Goal: Check status

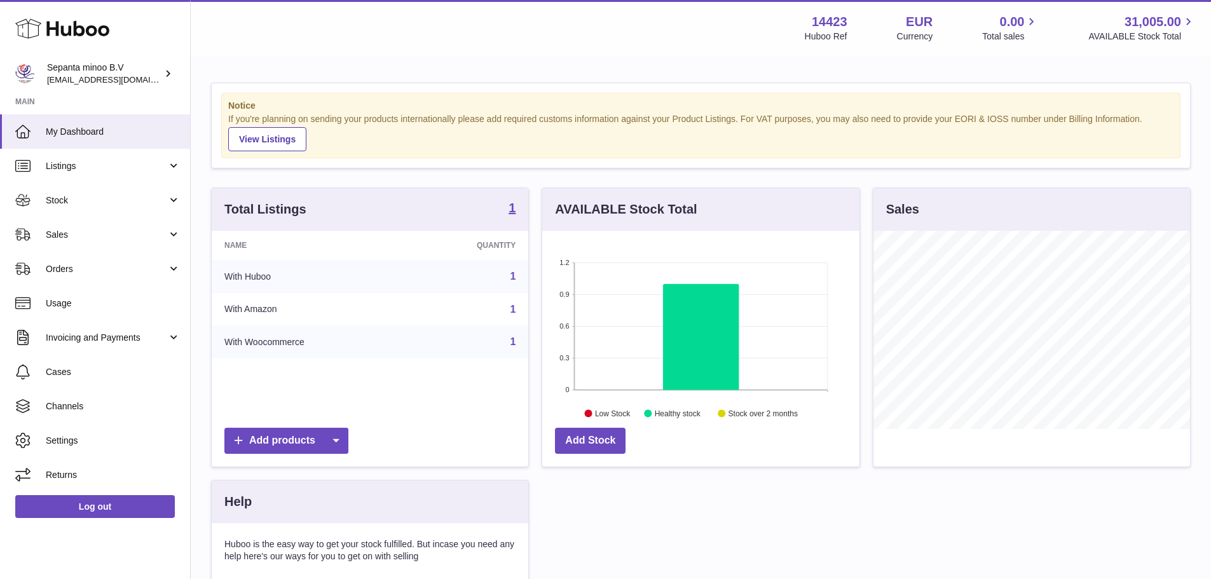
scroll to position [635438, 635320]
click at [73, 305] on span "Usage" at bounding box center [113, 303] width 135 height 12
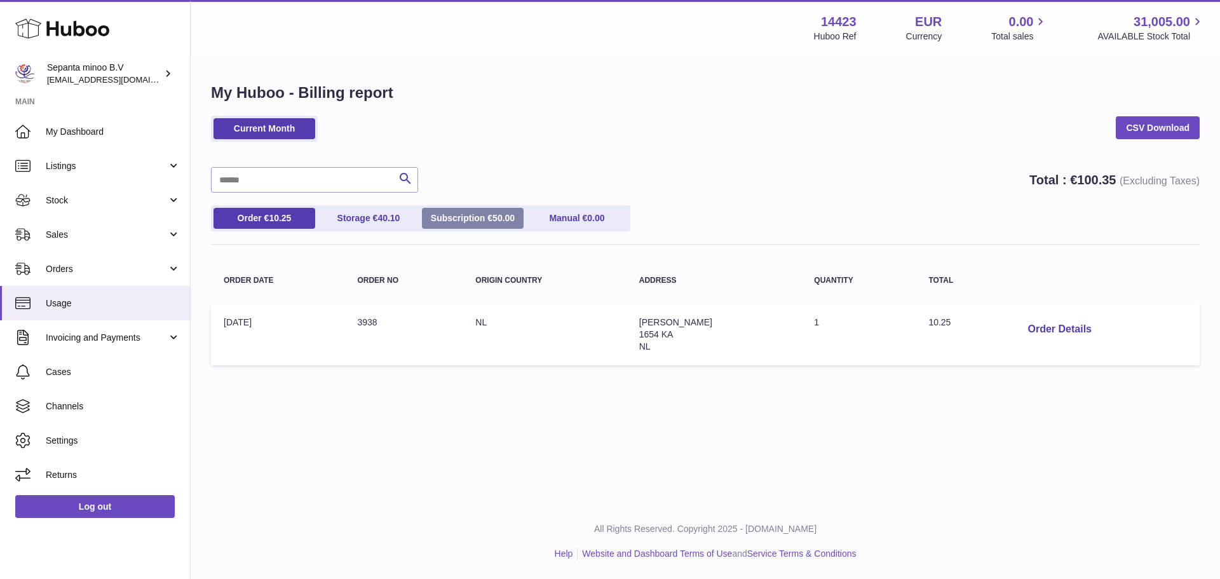
click at [500, 221] on span "50.00" at bounding box center [504, 218] width 22 height 10
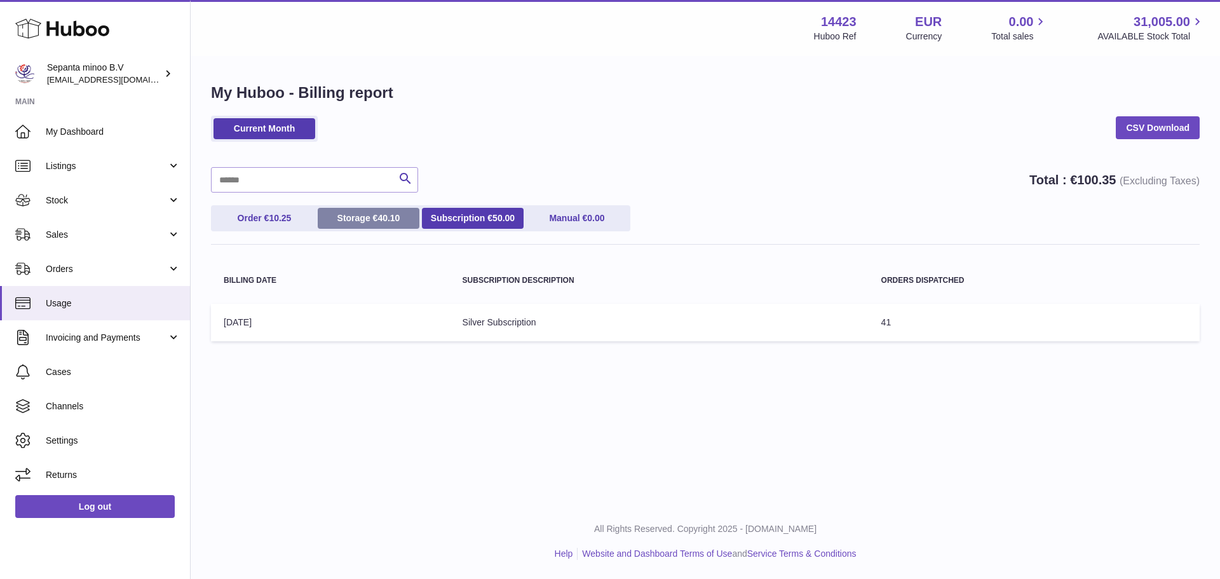
click at [399, 213] on span "40.10" at bounding box center [389, 218] width 22 height 10
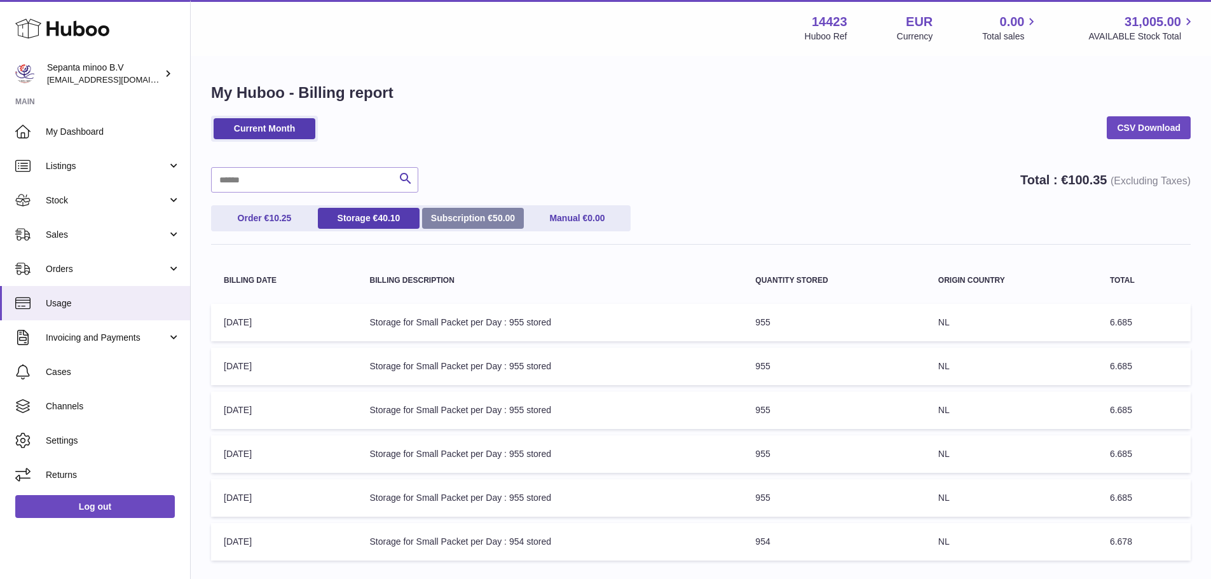
click at [488, 222] on link "Subscription € 50.00" at bounding box center [473, 218] width 102 height 21
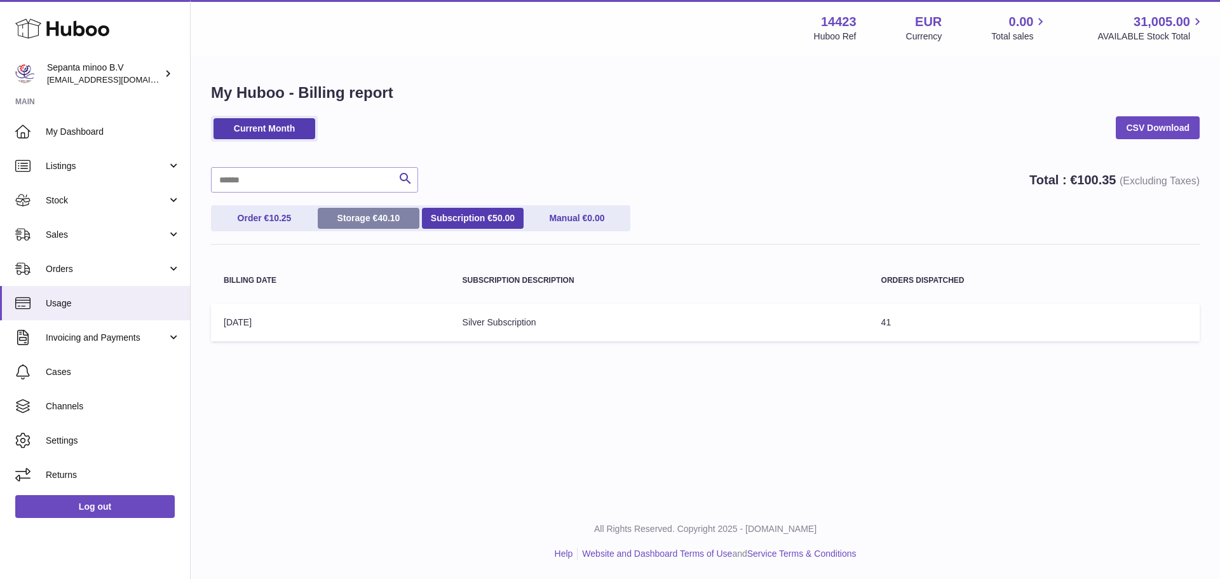
click at [359, 209] on link "Storage € 40.10" at bounding box center [369, 218] width 102 height 21
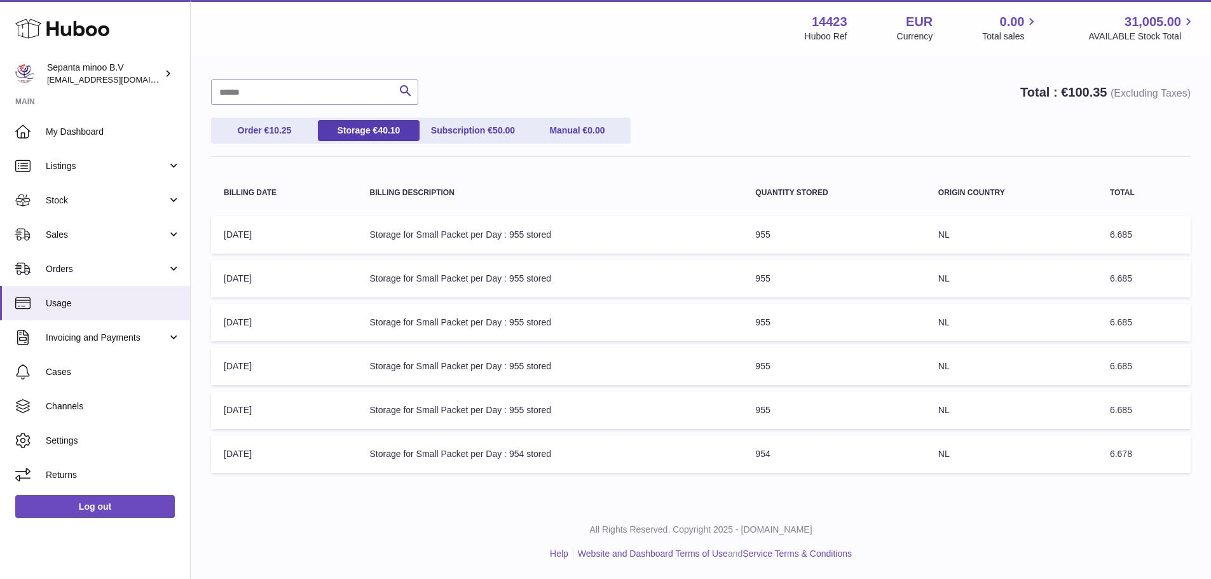
scroll to position [82, 0]
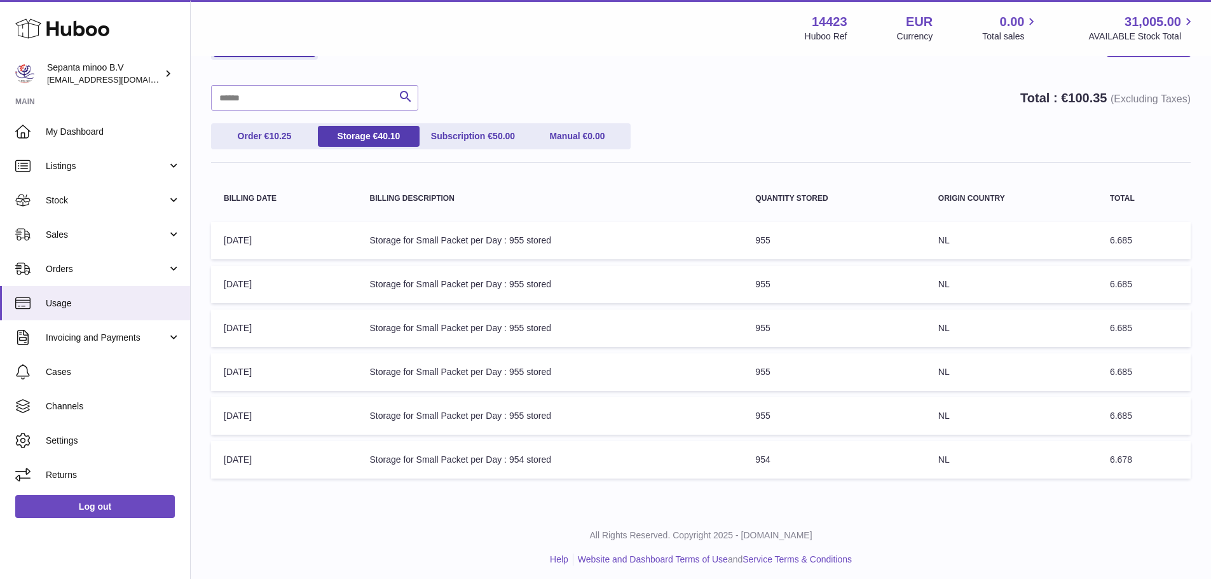
click at [770, 107] on div "Search Total : € 100.35 (Excluding Taxes)" at bounding box center [701, 97] width 980 height 25
